Goal: Task Accomplishment & Management: Manage account settings

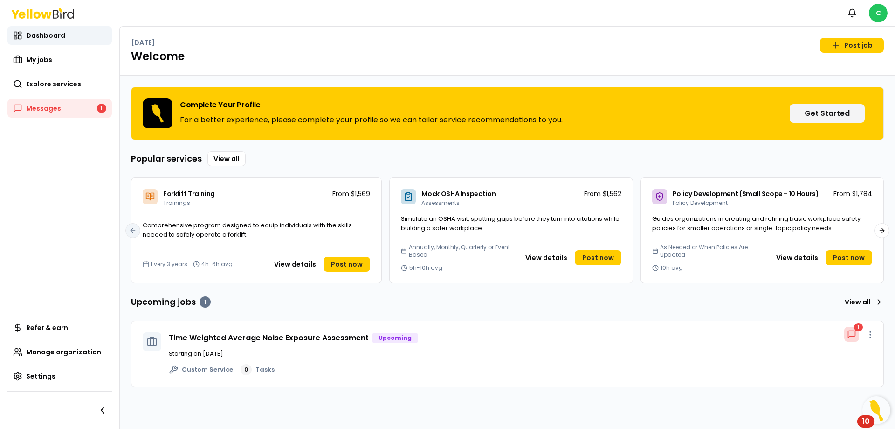
click at [260, 339] on link "Time Weighted Average Noise Exposure Assessment" at bounding box center [269, 337] width 200 height 11
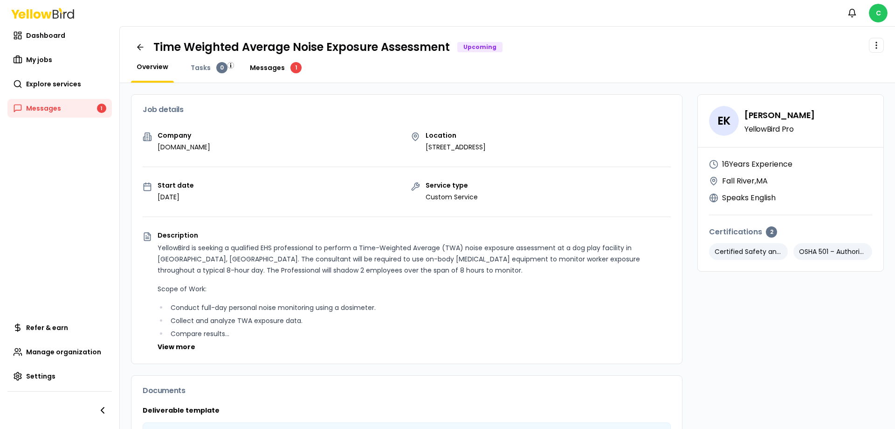
click at [268, 70] on span "Messages" at bounding box center [267, 67] width 35 height 9
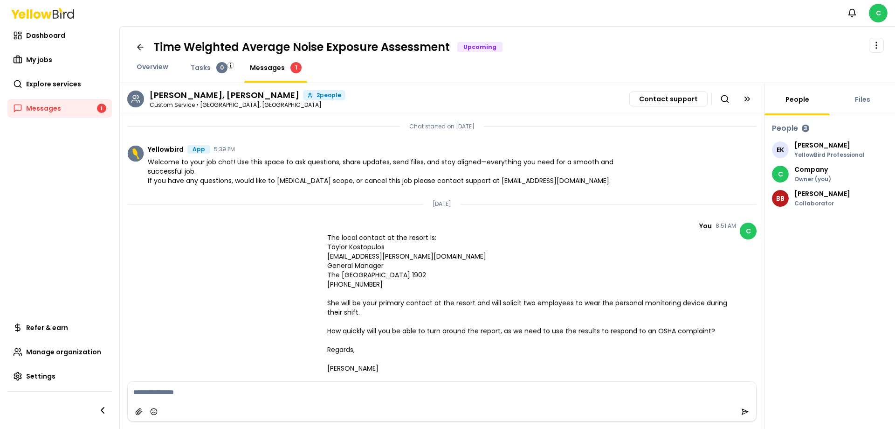
scroll to position [166, 0]
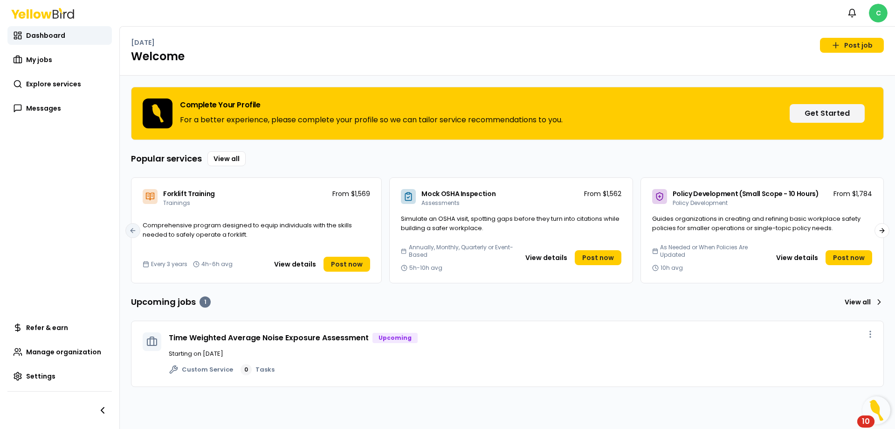
click at [876, 10] on html "Notifications C Dashboard My jobs Explore services Messages Refer & earn Manage…" at bounding box center [447, 214] width 895 height 429
click at [851, 13] on html "Notifications C Dashboard My jobs Explore services Messages Refer & earn Manage…" at bounding box center [447, 214] width 895 height 429
click at [851, 13] on icon "button" at bounding box center [852, 12] width 9 height 9
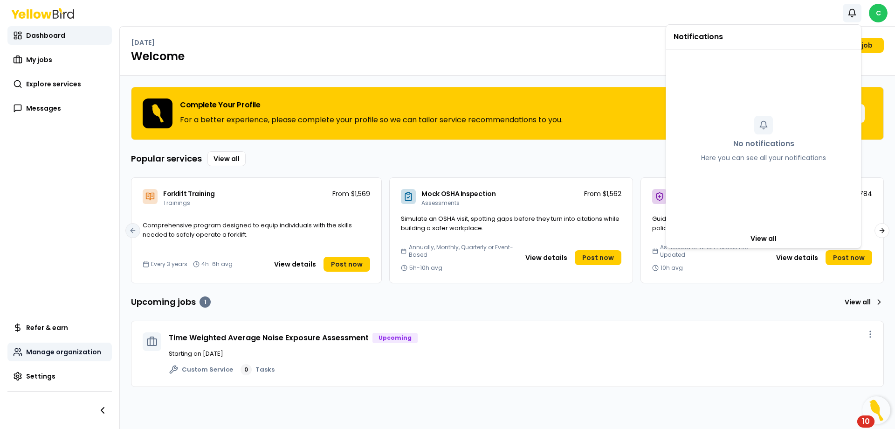
click at [49, 351] on span "Manage organization" at bounding box center [63, 351] width 75 height 9
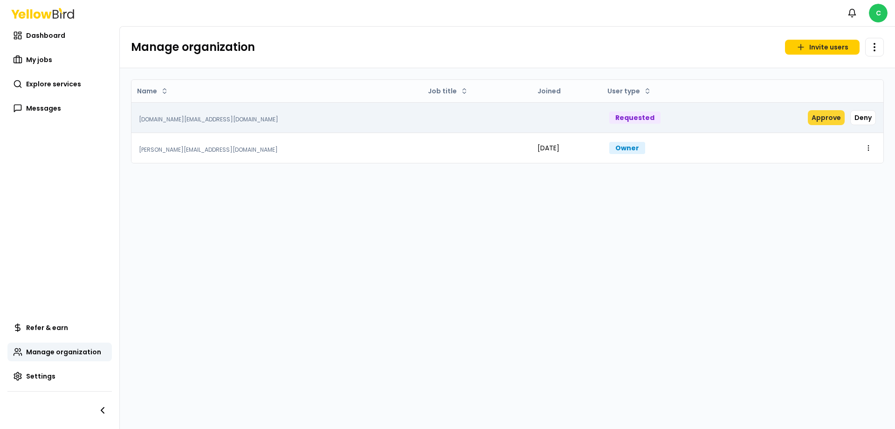
click at [819, 118] on button "Approve" at bounding box center [826, 117] width 37 height 15
